Goal: Navigation & Orientation: Find specific page/section

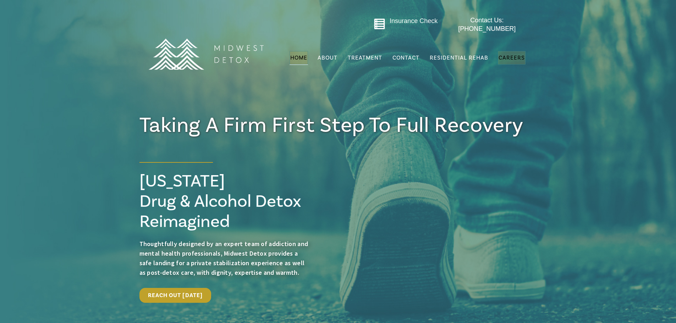
click at [508, 54] on span "Careers" at bounding box center [512, 57] width 26 height 7
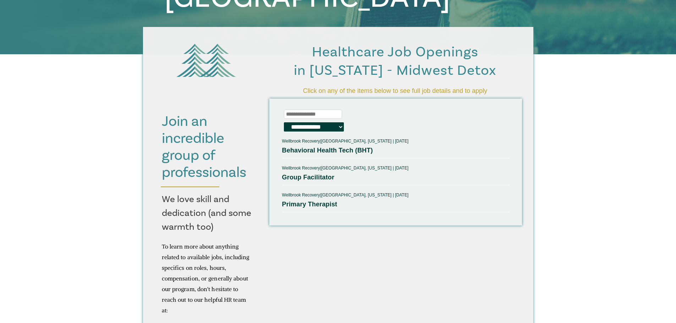
scroll to position [163, 0]
click at [359, 147] on link "Behavioral Health Tech (BHT)" at bounding box center [327, 150] width 91 height 7
click at [314, 177] on link "Group Facilitator" at bounding box center [308, 177] width 53 height 7
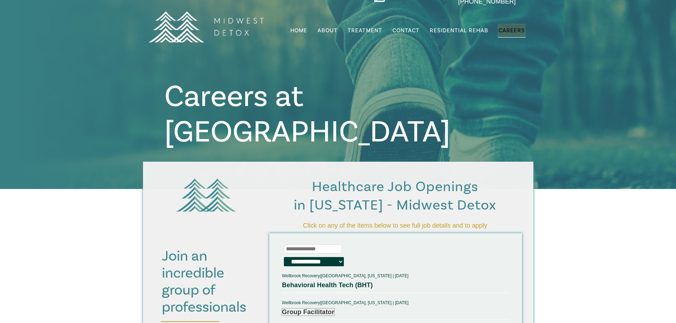
scroll to position [0, 0]
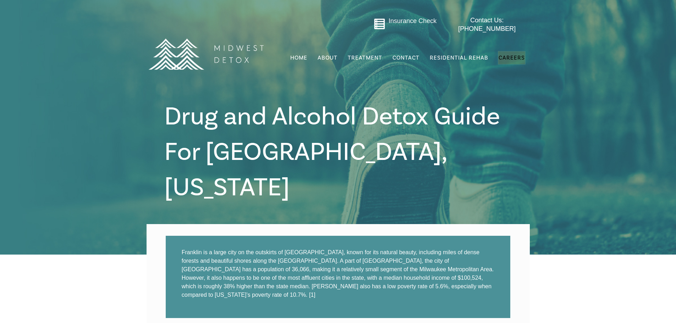
click at [507, 55] on span "Careers" at bounding box center [512, 57] width 26 height 7
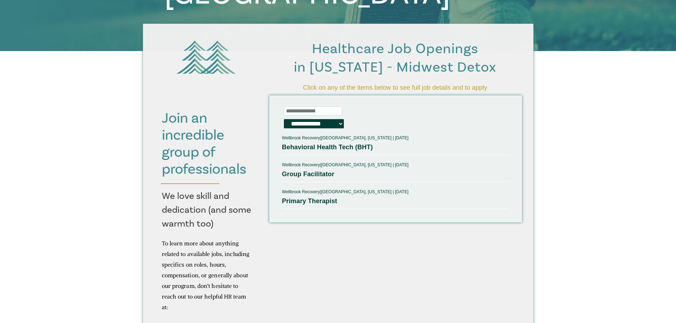
scroll to position [166, 0]
